Goal: Entertainment & Leisure: Consume media (video, audio)

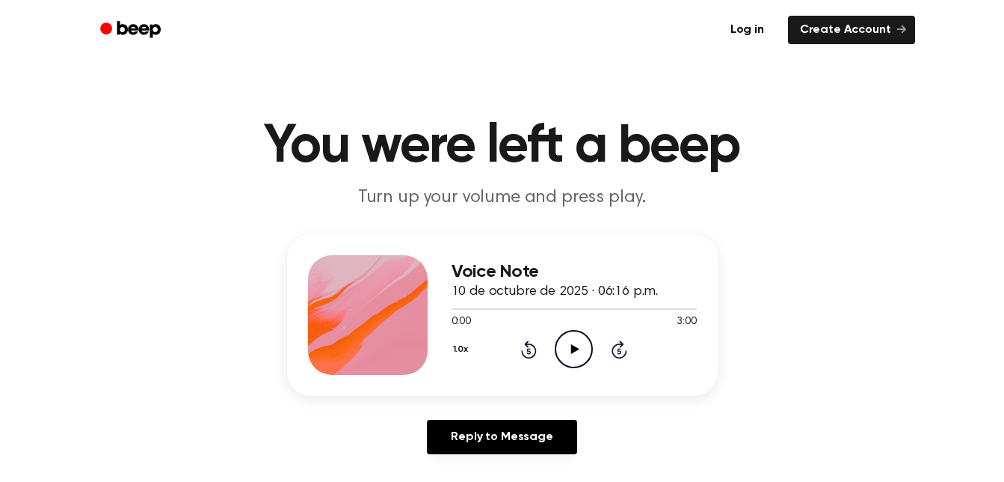
click at [562, 353] on icon "Play Audio" at bounding box center [574, 349] width 38 height 38
click at [562, 353] on icon "Pause Audio" at bounding box center [574, 349] width 38 height 38
click at [562, 353] on icon "Play Audio" at bounding box center [574, 349] width 38 height 38
click at [562, 353] on icon "Pause Audio" at bounding box center [574, 349] width 38 height 38
click at [526, 354] on icon "Rewind 5 seconds" at bounding box center [528, 349] width 16 height 19
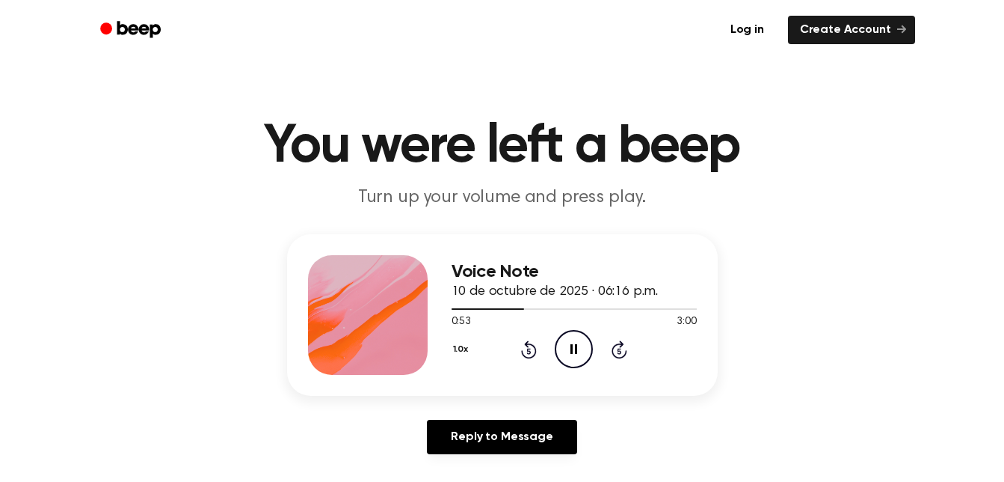
click at [526, 354] on icon "Rewind 5 seconds" at bounding box center [528, 349] width 16 height 19
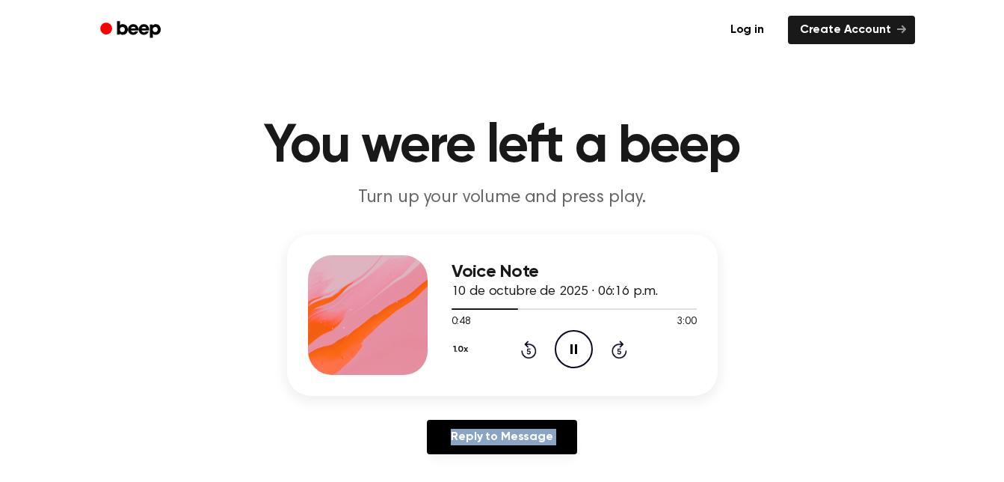
click at [526, 354] on icon "Rewind 5 seconds" at bounding box center [528, 349] width 16 height 19
click at [718, 445] on div "Voice Note 10 de octubre de 2025 · 06:16 p.m. 0:48 3:00 Your browser does not s…" at bounding box center [502, 350] width 968 height 232
click at [528, 346] on icon at bounding box center [529, 349] width 16 height 18
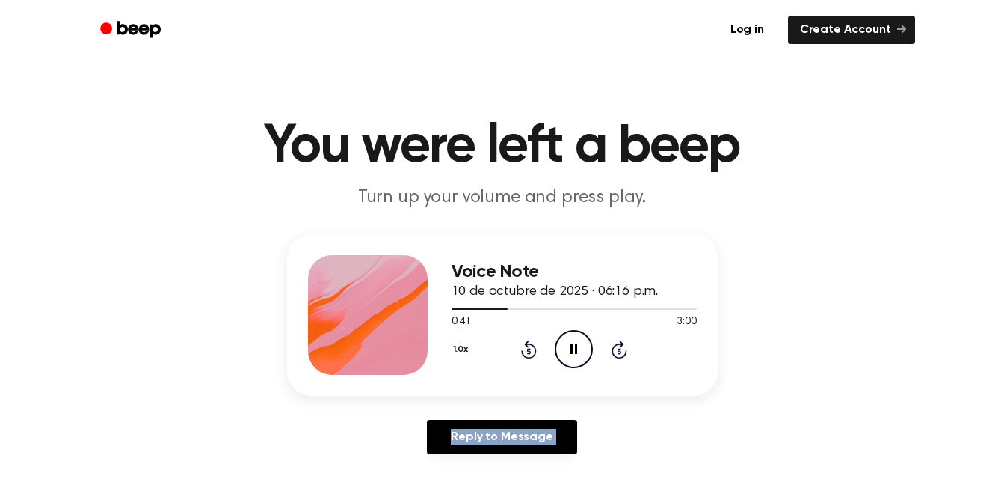
click at [528, 346] on icon at bounding box center [529, 349] width 16 height 18
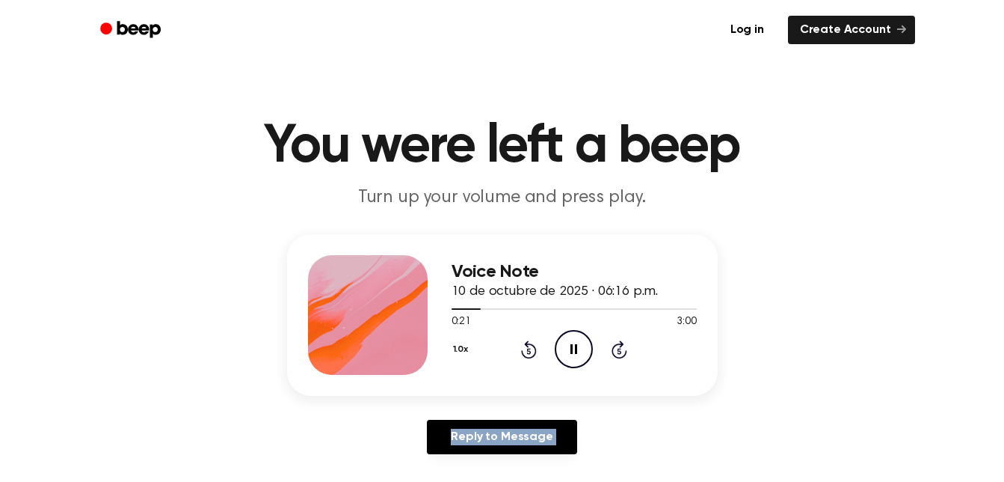
click at [528, 346] on icon at bounding box center [529, 349] width 16 height 18
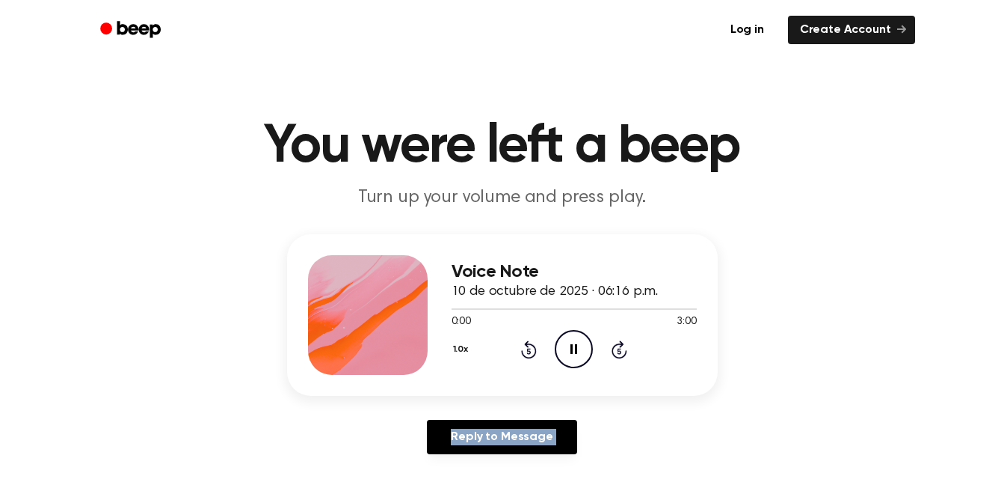
click at [528, 346] on icon at bounding box center [529, 349] width 16 height 18
click at [635, 404] on div "Voice Note 10 de octubre de 2025 · 06:16 p.m. 0:00 3:00 Your browser does not s…" at bounding box center [502, 350] width 968 height 232
click at [526, 351] on icon "Rewind 5 seconds" at bounding box center [528, 349] width 16 height 19
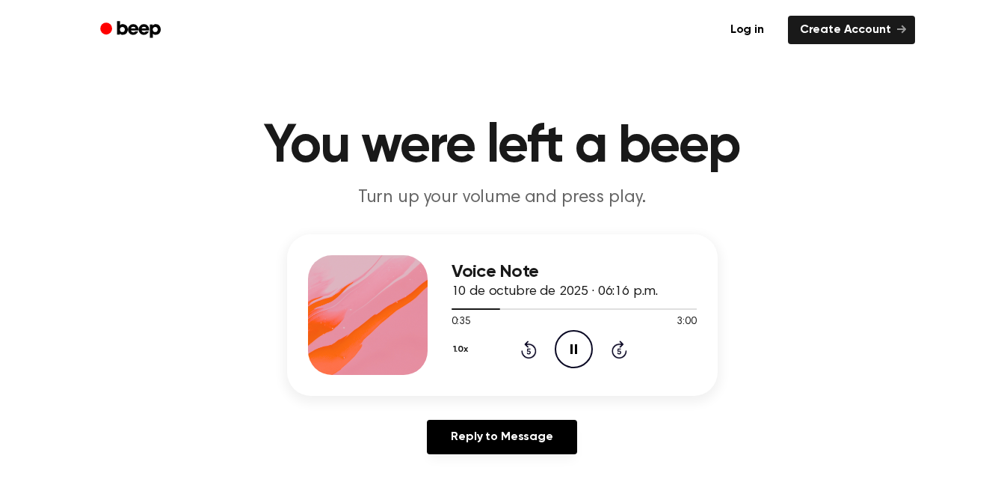
click at [691, 420] on div "Reply to Message" at bounding box center [502, 443] width 431 height 46
click at [528, 340] on icon at bounding box center [529, 349] width 16 height 18
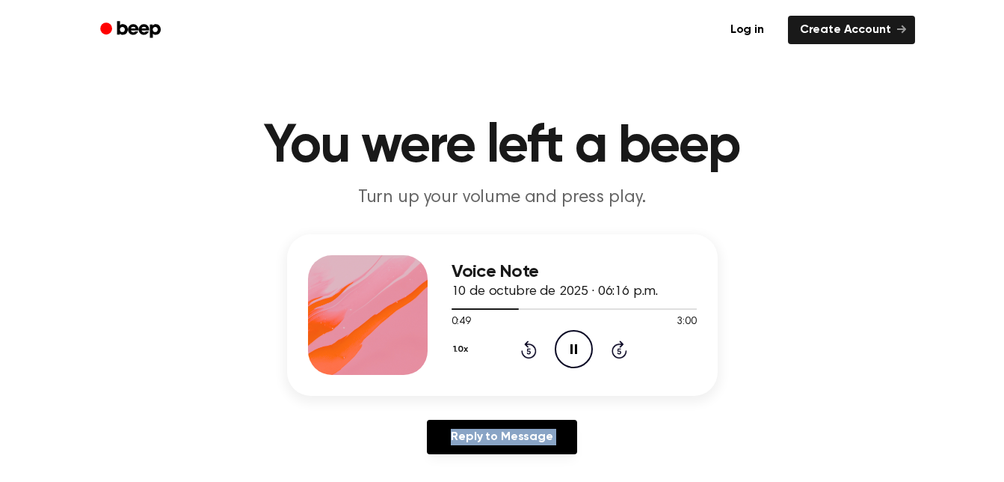
click at [528, 340] on icon at bounding box center [529, 349] width 16 height 18
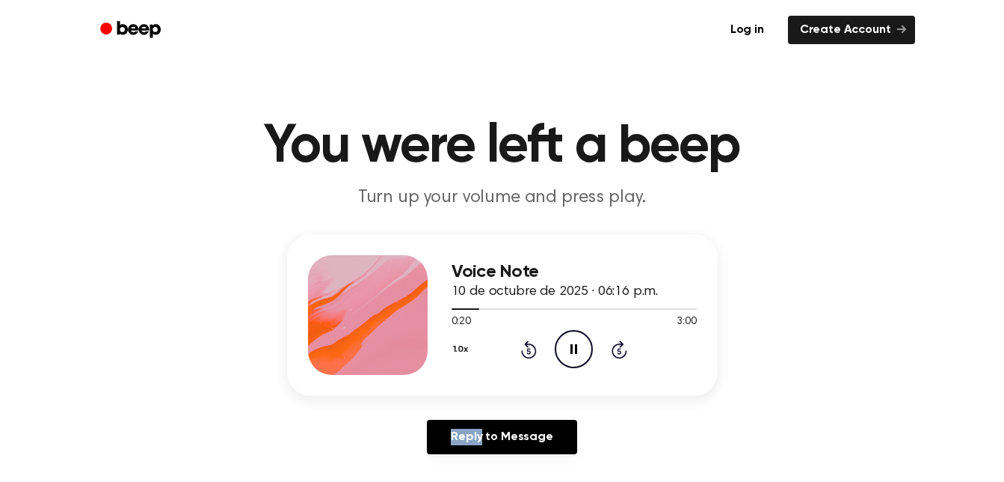
click at [528, 340] on icon at bounding box center [529, 349] width 16 height 18
click at [649, 440] on div "Reply to Message" at bounding box center [502, 443] width 431 height 46
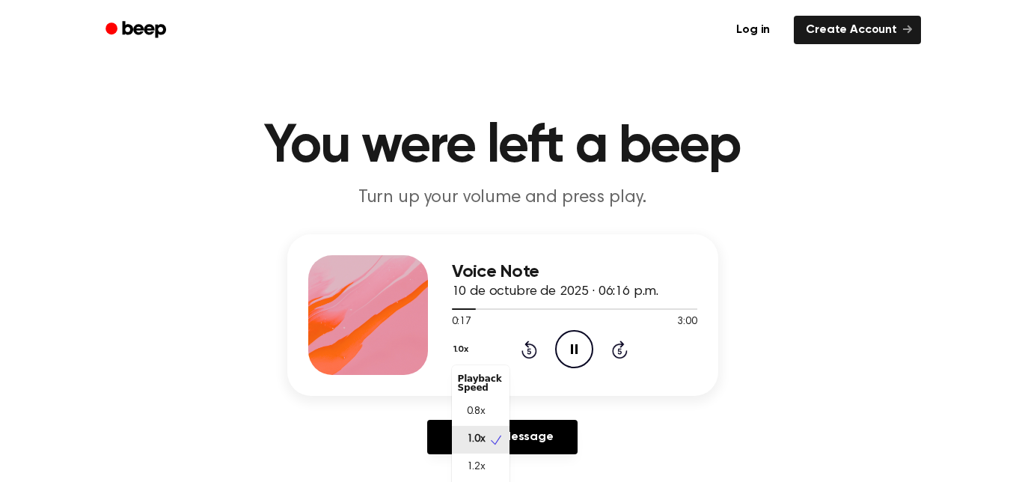
click at [463, 353] on button "1.0x" at bounding box center [463, 349] width 22 height 25
click at [470, 411] on span "0.8x" at bounding box center [476, 412] width 19 height 16
click at [446, 224] on main "You were left a beep Turn up your volume and press play. Voice Note 10 de octub…" at bounding box center [502, 461] width 1004 height 922
click at [816, 253] on div "Voice Note 10 de octubre de 2025 · 06:16 p.m. 0:46 3:00 Your browser does not s…" at bounding box center [502, 350] width 968 height 232
click at [528, 344] on icon at bounding box center [529, 349] width 16 height 18
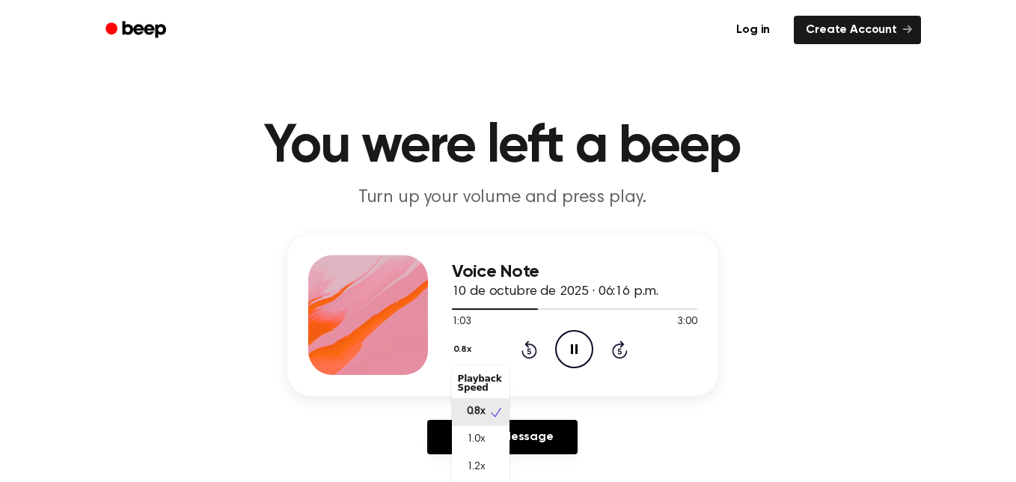
click at [528, 344] on icon at bounding box center [529, 349] width 16 height 18
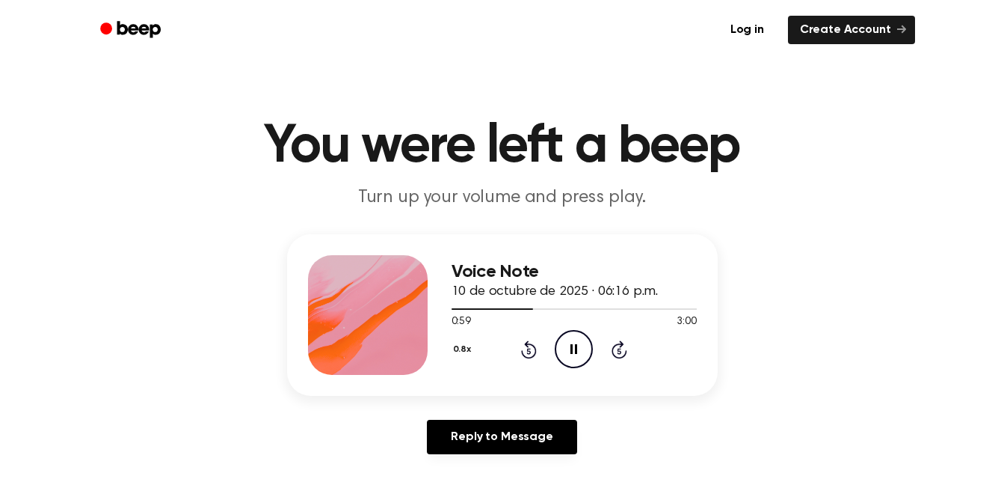
click at [528, 344] on icon at bounding box center [529, 349] width 16 height 18
click at [524, 346] on icon "Rewind 5 seconds" at bounding box center [528, 349] width 16 height 19
click at [526, 340] on icon "Rewind 5 seconds" at bounding box center [528, 349] width 16 height 19
drag, startPoint x: 526, startPoint y: 340, endPoint x: 497, endPoint y: 372, distance: 42.9
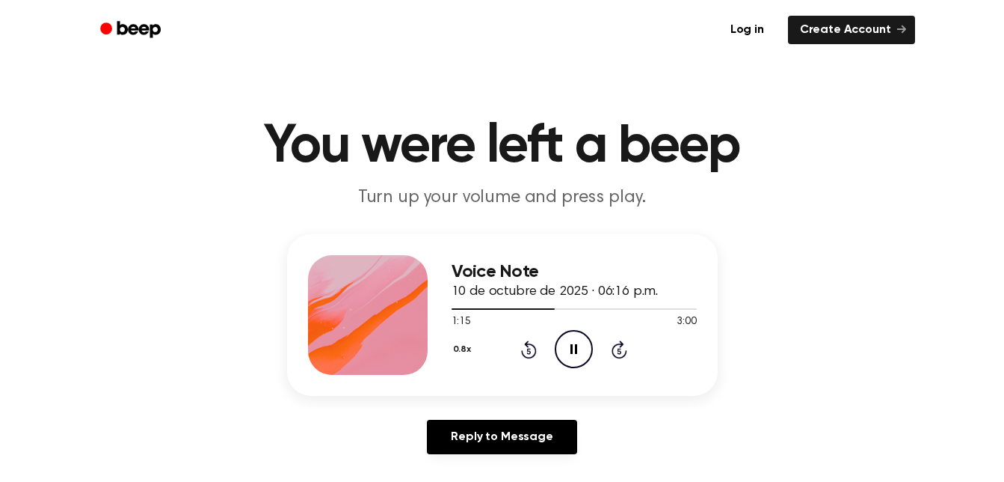
click at [497, 372] on div "Voice Note 10 de octubre de 2025 · 06:16 p.m. 1:15 3:00 Your browser does not s…" at bounding box center [574, 315] width 245 height 120
click at [523, 357] on icon "Rewind 5 seconds" at bounding box center [528, 349] width 16 height 19
click at [525, 356] on icon at bounding box center [529, 349] width 16 height 18
click at [525, 340] on icon "Rewind 5 seconds" at bounding box center [528, 349] width 16 height 19
click at [532, 343] on icon "Rewind 5 seconds" at bounding box center [528, 349] width 16 height 19
